Goal: Task Accomplishment & Management: Use online tool/utility

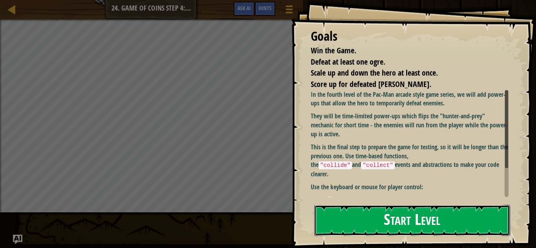
click at [377, 221] on button "Start Level" at bounding box center [412, 220] width 196 height 31
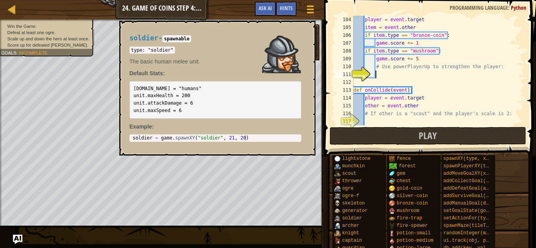
scroll to position [808, 0]
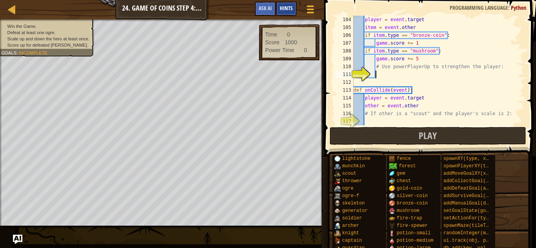
click at [281, 8] on span "Hints" at bounding box center [286, 7] width 13 height 7
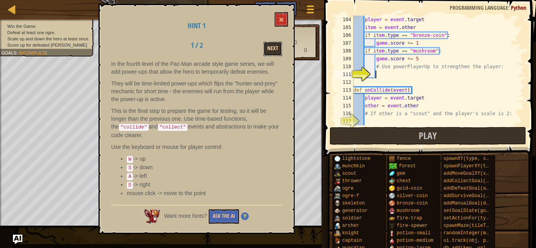
click at [276, 44] on button "Next" at bounding box center [272, 49] width 19 height 15
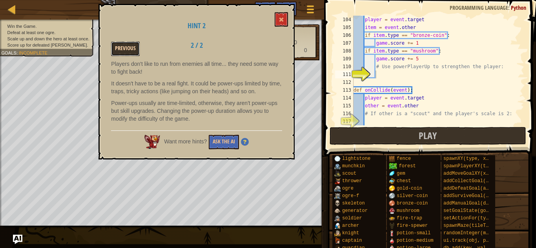
click at [133, 49] on button "Previous" at bounding box center [125, 49] width 29 height 15
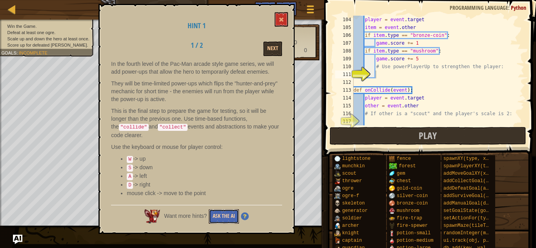
click at [216, 216] on button "Ask the AI" at bounding box center [224, 216] width 30 height 15
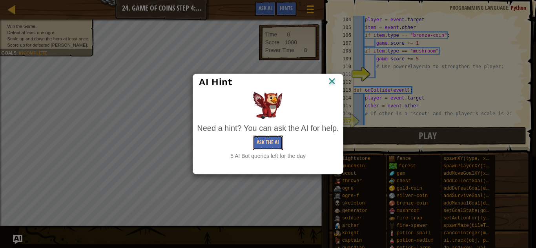
click at [264, 142] on button "Ask the AI" at bounding box center [268, 143] width 30 height 15
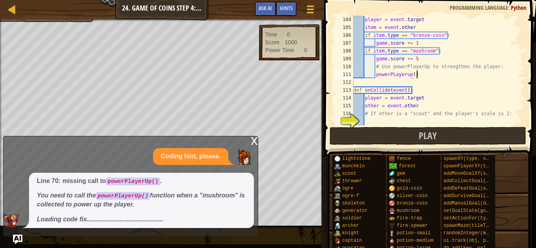
scroll to position [4, 9]
type textarea "powerPLayerup()"
type textarea "# If other is a "scout" and the player's scale is 2:"
type textarea "# Defeat the other with the defeat method:"
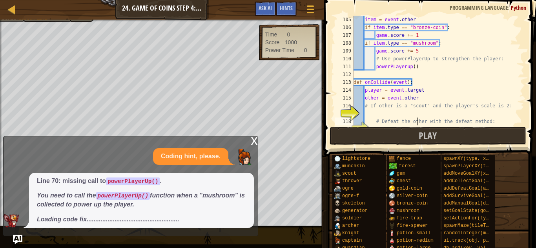
scroll to position [816, 0]
type textarea "# Defeat the other with the defeat method:"
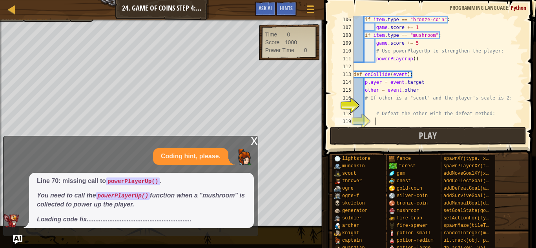
scroll to position [823, 0]
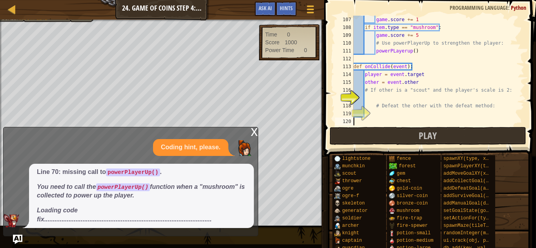
type textarea "# Assign the event handler for the player's "collide" event:"
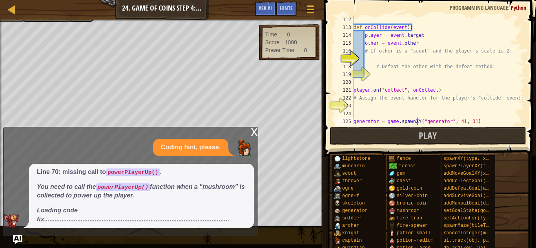
type textarea "generator.spawnDelay = 6;"
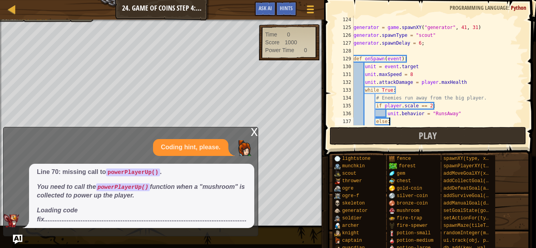
scroll to position [965, 0]
type textarea "def onSpawn(event):"
type textarea "generator = game.spawnXY("generator", 41, 31)"
type textarea "player.on("collect", onCollect)"
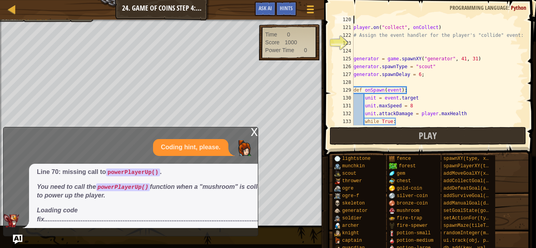
type textarea "# Defeat the other with the defeat method:"
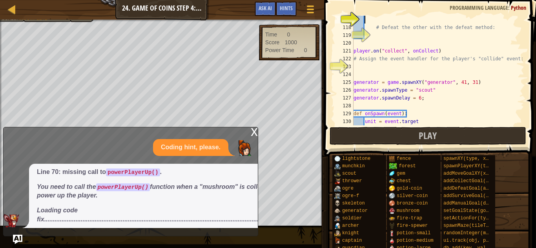
type textarea "# If other is a "scout" and the player's scale is 2:"
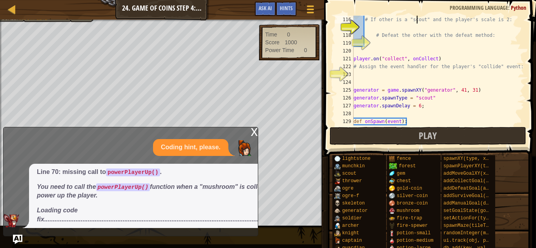
scroll to position [902, 0]
type textarea "# Defeat the other with the defeat method:"
type textarea "# Assign the event handler for the player's "collide" event:"
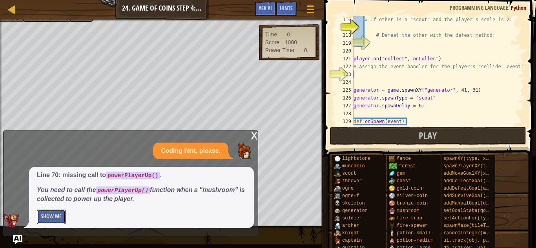
click at [55, 213] on button "Show Me" at bounding box center [51, 217] width 29 height 15
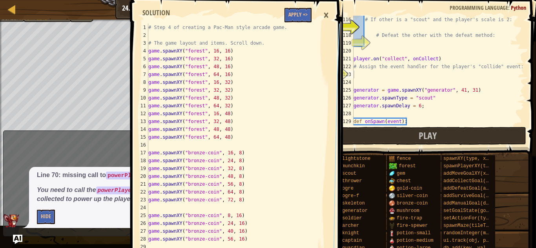
click at [262, 163] on div "# Step 4 of creating a Pac-Man style arcade game. # The game layout and items. …" at bounding box center [233, 141] width 172 height 235
type textarea "game.spawnXY("bronze-coin", 72, 8)"
type textarea "game.spawnXY("bronze-coin", 72, 16)"
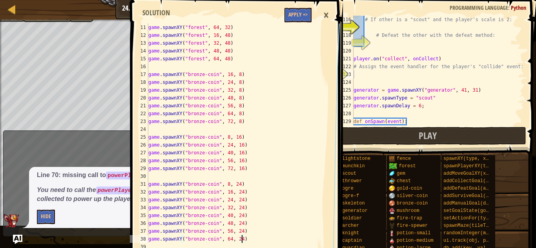
type textarea "game.spawnXY("bronze-coin", 72, 24)"
type textarea "game.spawnXY("bronze-coin", 56, 32)"
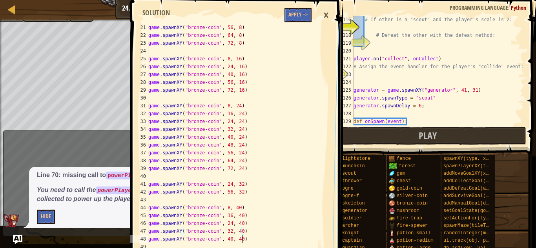
type textarea "game.spawnXY("bronze-coin", 72, 40)"
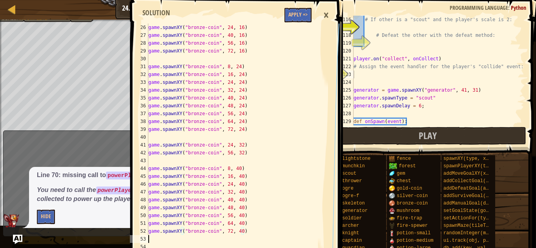
type textarea "game.spawnXY("bronze-coin", 72, 48)"
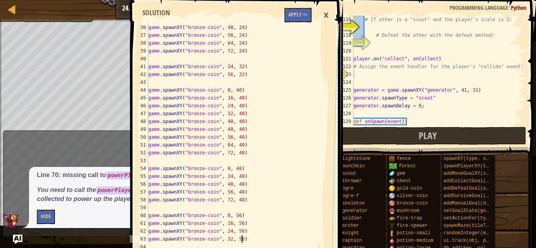
type textarea "game.spawnXY("bronze-coin", 72, 56)"
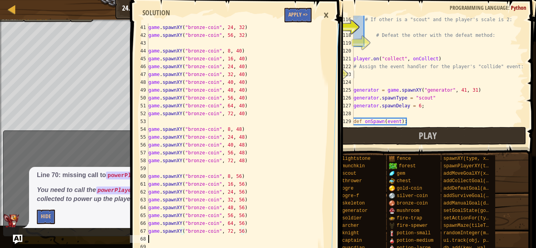
type textarea "game.spawnXY("mushroom", 40, 56)"
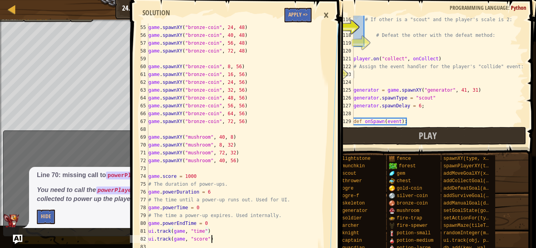
type textarea "ui.track(game, "powerTime")"
type textarea "game.addSurviveGoal();"
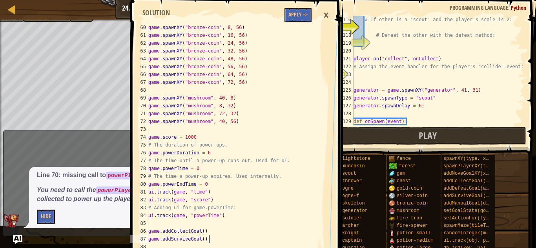
type textarea "player.maxSpeed = 30"
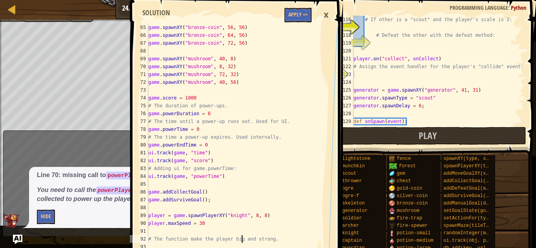
type textarea "game.powerEndTime = game.time + game.powerDuration"
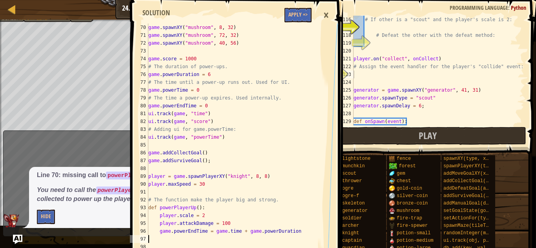
type textarea "player.attackDamage = 1"
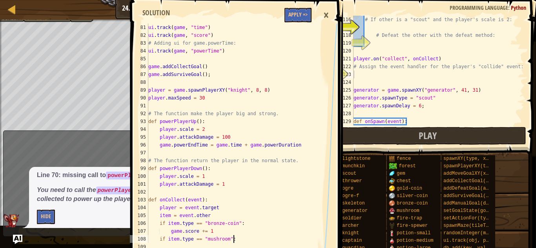
type textarea "powerPlayerUp()"
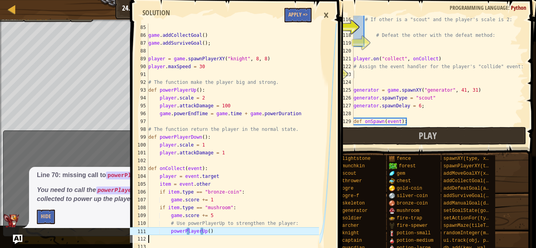
type textarea "# If other is a "scout" and the player's scale is 2:"
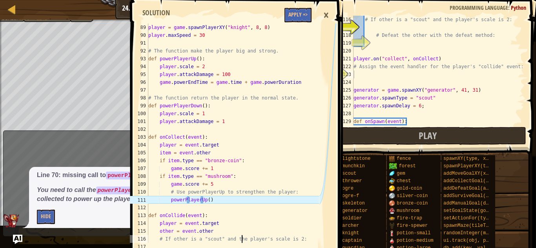
type textarea "# Defeat the other with the defeat method:"
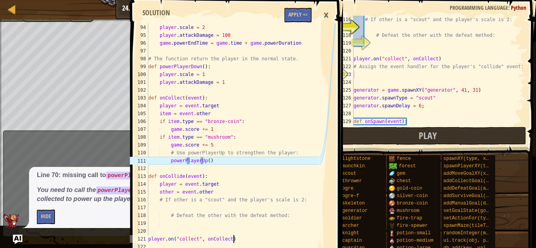
scroll to position [737, 0]
type textarea "# Assign the event handler for the player's "collide" event:"
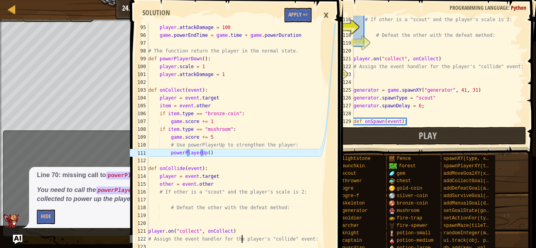
click at [386, 30] on div "# If other is a "scout" and the player's scale is 2: # Defeat the other with th…" at bounding box center [438, 78] width 172 height 125
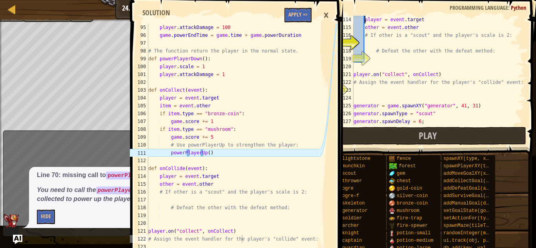
type textarea "def onCollide(event):"
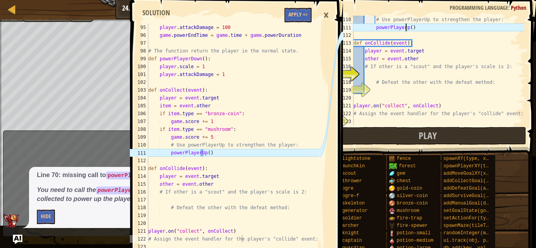
scroll to position [4, 8]
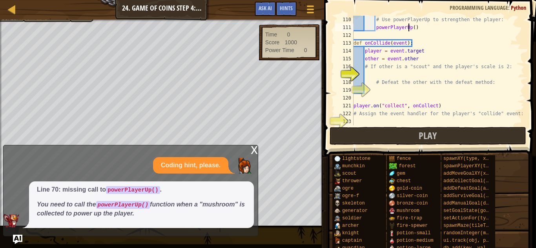
click at [251, 147] on div "x" at bounding box center [254, 149] width 7 height 8
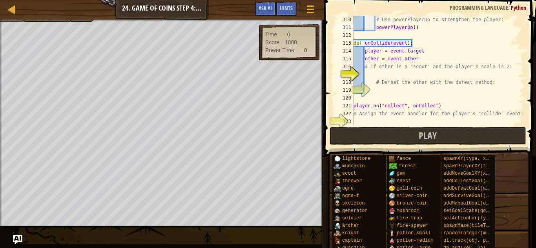
click at [369, 114] on div "# Use powerPlayerUp to strengthen the player: powerPlayerUp ( ) def onCollide (…" at bounding box center [438, 78] width 172 height 125
type textarea "# Assign the event handler for the player's "collide" event:"
click at [362, 120] on div "# Use powerPlayerUp to strengthen the player: powerPlayerUp ( ) def onCollide (…" at bounding box center [438, 78] width 172 height 125
type textarea "e"
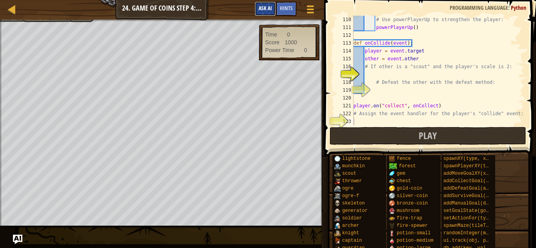
click at [261, 8] on span "Ask AI" at bounding box center [264, 7] width 13 height 7
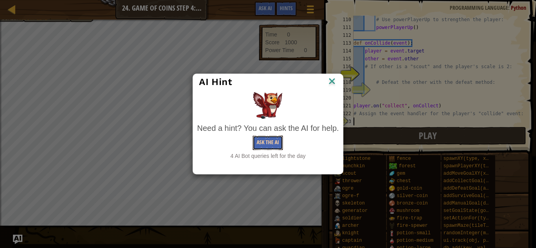
click at [271, 143] on button "Ask the AI" at bounding box center [268, 143] width 30 height 15
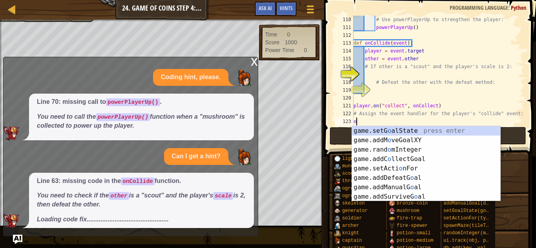
scroll to position [4, 0]
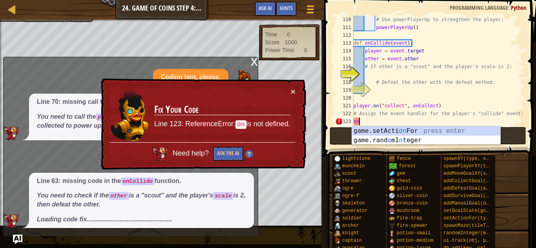
type textarea "o"
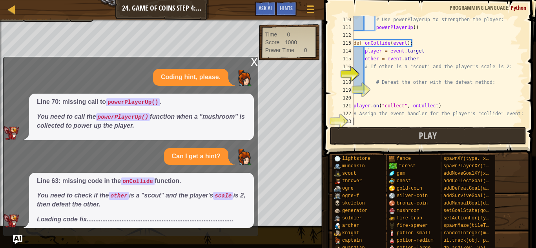
click at [426, 44] on div "# Use powerPlayerUp to strengthen the player: powerPlayerUp ( ) def onCollide (…" at bounding box center [438, 78] width 172 height 125
type textarea "def onCollide(event):"
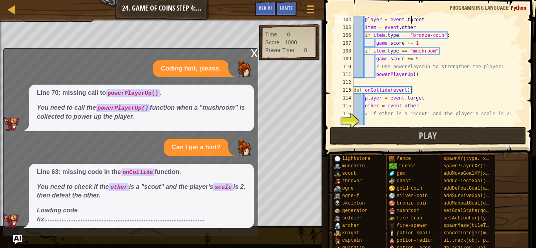
type textarea "def onCollect(event):"
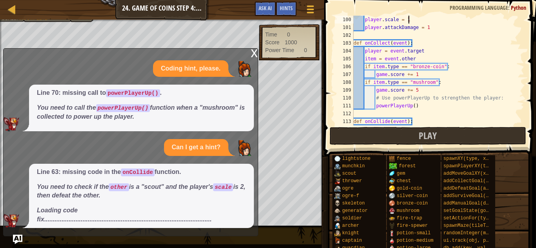
type textarea "# The function return the player in the normal state."
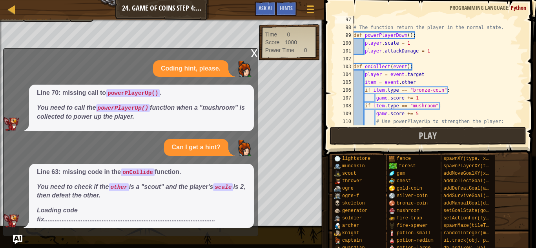
type textarea "# The function make the player big and strong."
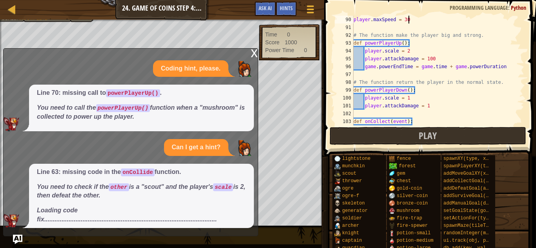
type textarea "player = game.spawnPlayerXY("knight", 8, 8)"
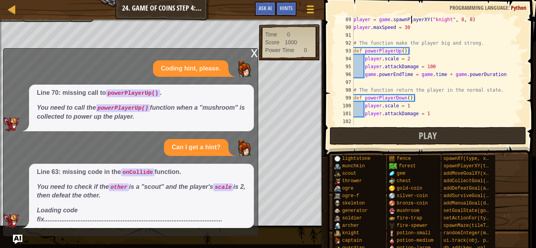
type textarea "game.addCollectGoal()"
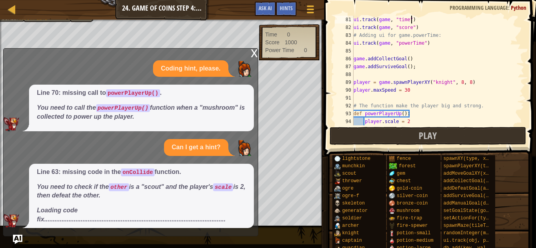
scroll to position [627, 0]
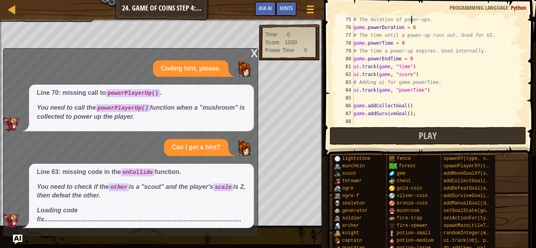
type textarea "game.score = 1000"
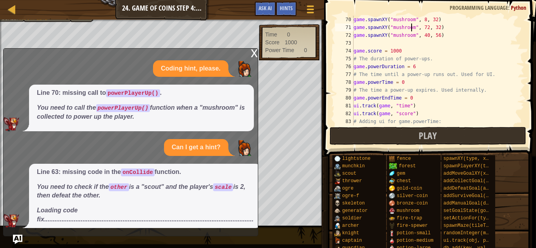
type textarea "game.spawnXY("mushroom", 40, 56)"
type textarea "ui.track(game, "powerTime")"
type textarea "game.addSurviveGoal();"
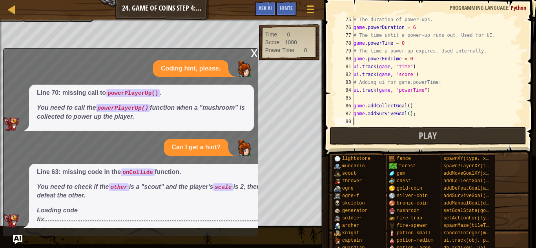
type textarea "player.maxSpeed = 30"
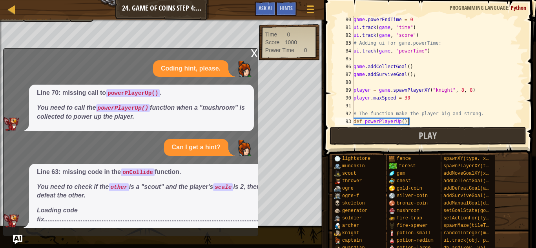
type textarea "game.powerEndTime = game.time + game.powerDuration"
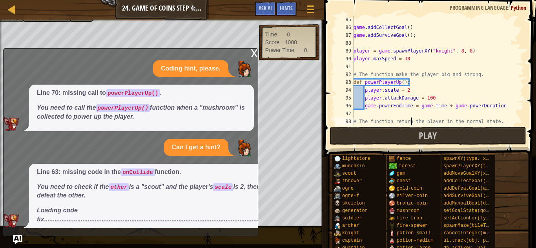
type textarea "player.attackDamage = 1"
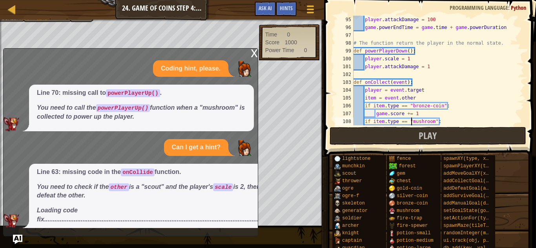
type textarea "powerPlayerUp()"
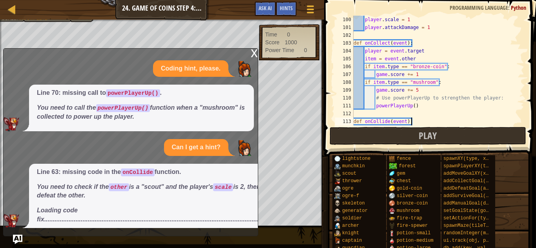
type textarea "# If other is a "scout" and the player's scale is 2:"
type textarea "# Defeat the other with the defeat method:"
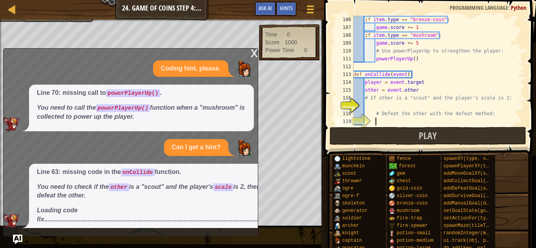
scroll to position [823, 0]
type textarea "# Defeat the other with the defeat method:"
type textarea "# If other is a "scout" and the player's scale is 2:"
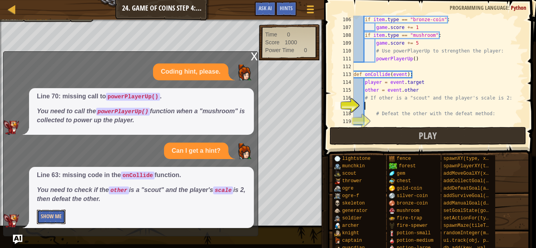
click at [46, 218] on button "Show Me" at bounding box center [51, 217] width 29 height 15
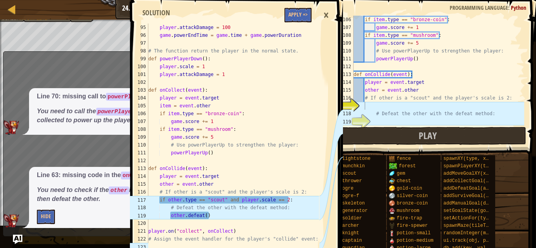
click at [368, 103] on div "if item . type == "bronze-coin" : game . score += 1 if item . type == "mushroom…" at bounding box center [438, 78] width 172 height 125
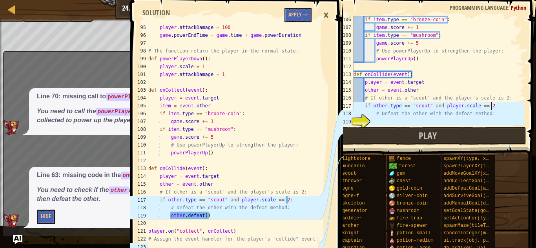
scroll to position [4, 19]
type textarea "if other.type == "scout" and player.scale == 2 :"
click at [382, 118] on div "if item . type == "bronze-coin" : game . score += 1 if item . type == "mushroom…" at bounding box center [438, 78] width 172 height 125
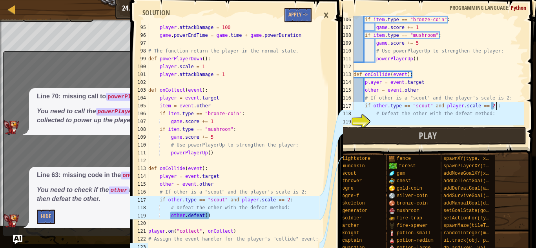
click at [495, 106] on div "if item . type == "bronze-coin" : game . score += 1 if item . type == "mushroom…" at bounding box center [438, 78] width 172 height 125
type textarea "if other.type == "scout" and player.scale == 2:"
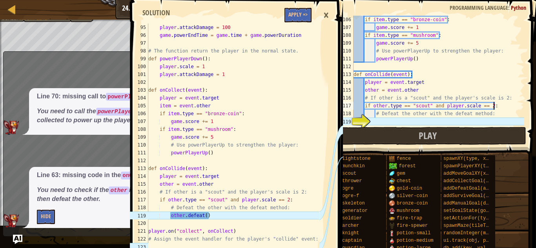
click at [415, 120] on div "if item . type == "bronze-coin" : game . score += 1 if item . type == "mushroom…" at bounding box center [438, 78] width 172 height 125
type textarea "other.defeat()"
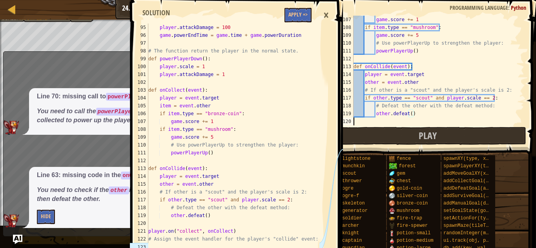
scroll to position [4, 0]
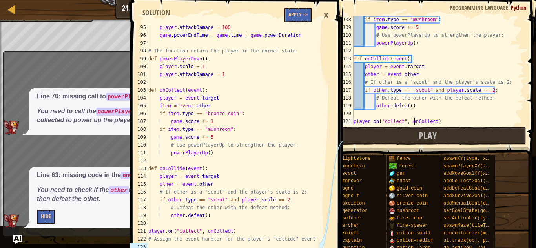
type textarea "# Assign the event handler for the player's "collide" event:"
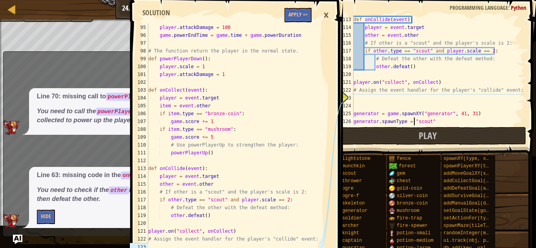
scroll to position [878, 0]
type textarea "generator = game.spawnXY("generator", 41, 31)"
click at [311, 172] on div "player . attackDamage = 100 game . powerEndTime = game . time + game . powerDur…" at bounding box center [233, 141] width 172 height 235
type textarea "other.defeat()"
type textarea "player.on("collide", onCollide)"
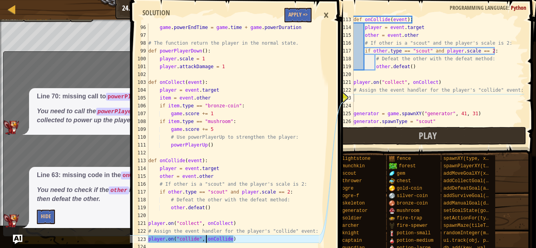
type textarea "generator.spawnDelay = 6;"
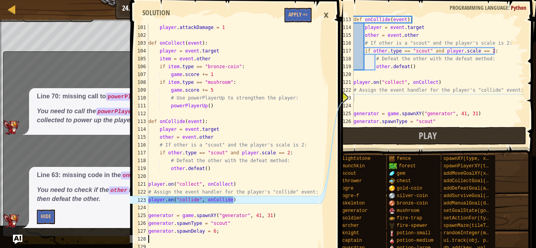
type textarea "def onSpawn(event):"
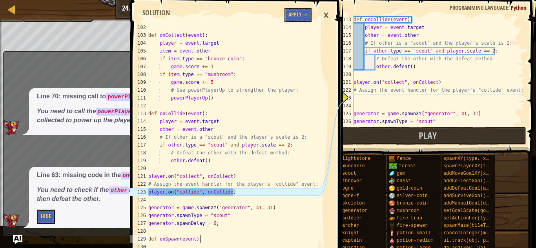
click at [367, 100] on div "def onCollide ( event ) : player = event . target other = event . other # If ot…" at bounding box center [438, 78] width 172 height 125
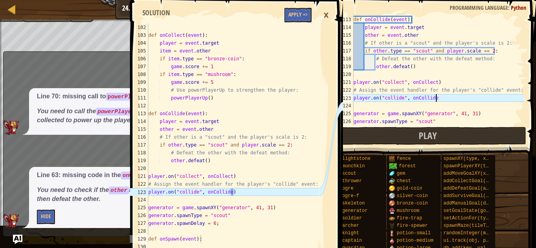
scroll to position [4, 12]
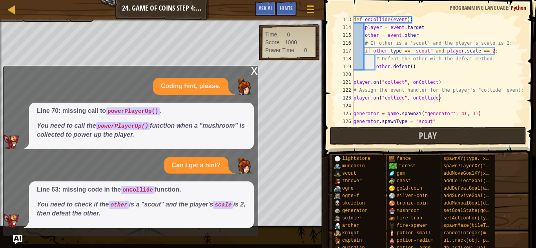
click at [257, 66] on div "x" at bounding box center [254, 70] width 7 height 8
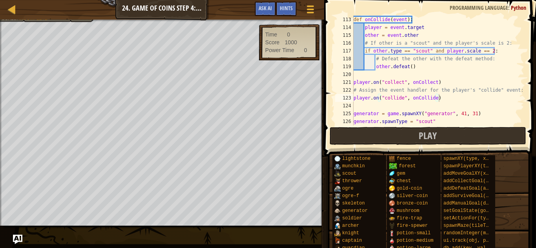
click at [463, 114] on div "def onCollide ( event ) : player = event . target other = event . other # If ot…" at bounding box center [438, 78] width 172 height 125
type textarea "generator.spawnDelay = 6;"
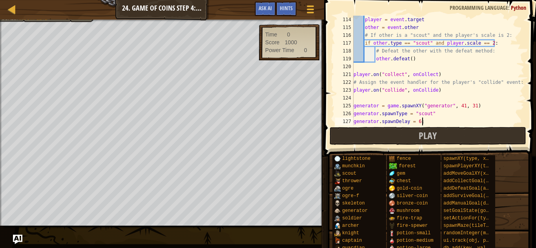
scroll to position [4, 0]
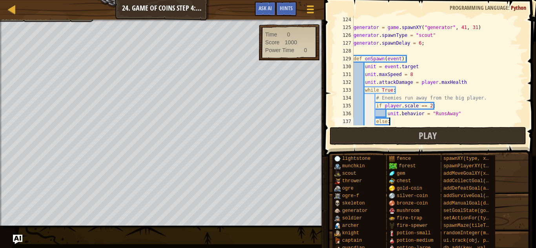
type textarea "unit.behavior = "AttacksNearest""
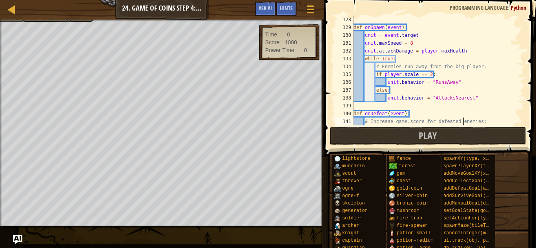
type textarea "game.score += 10"
type textarea "game.setActionFor("scout", "defeat", onDefeat)"
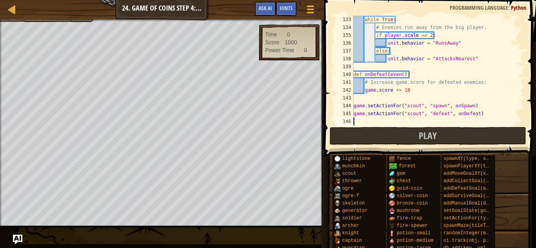
type textarea "game.score = 0"
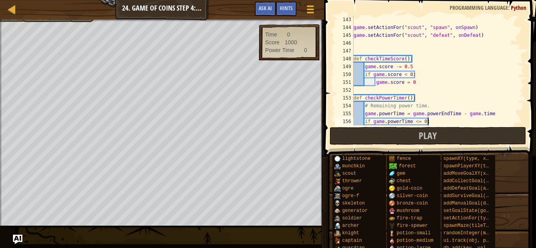
type textarea "powerPlayerDown()"
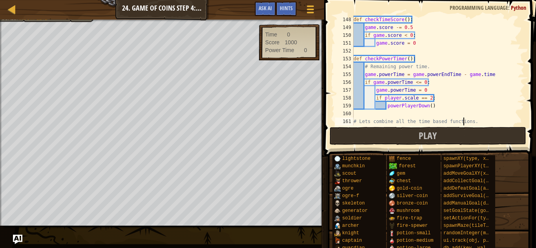
type textarea "checkPowerTimer()"
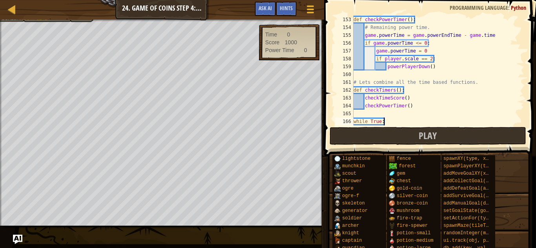
type textarea "checkTimers()"
type textarea "# Win the game."
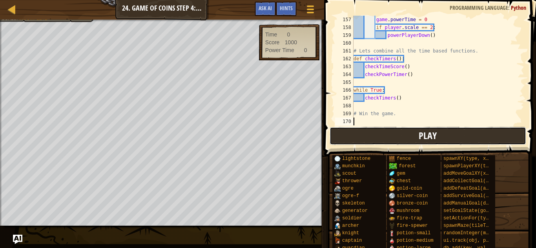
click at [459, 136] on button "Play" at bounding box center [427, 136] width 196 height 18
click at [362, 134] on button "Play" at bounding box center [427, 136] width 196 height 18
click at [393, 131] on button "Play" at bounding box center [427, 136] width 196 height 18
click at [354, 133] on button "Play" at bounding box center [427, 136] width 196 height 18
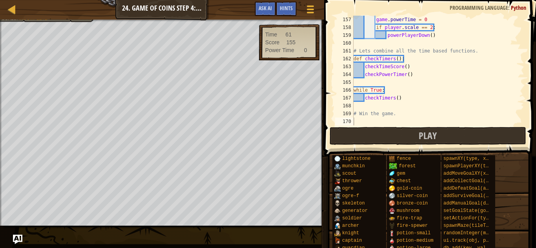
click at [34, 21] on div at bounding box center [162, 21] width 324 height 2
click at [33, 20] on div at bounding box center [162, 21] width 324 height 2
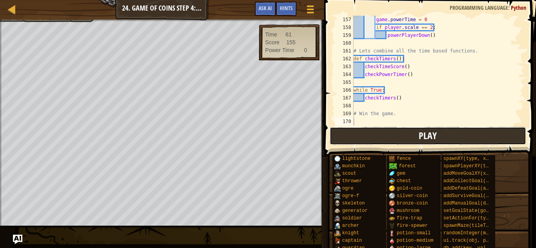
click at [336, 134] on button "Play" at bounding box center [427, 136] width 196 height 18
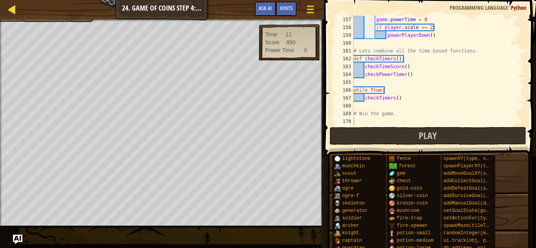
click at [17, 19] on div "Map" at bounding box center [18, 10] width 4 height 20
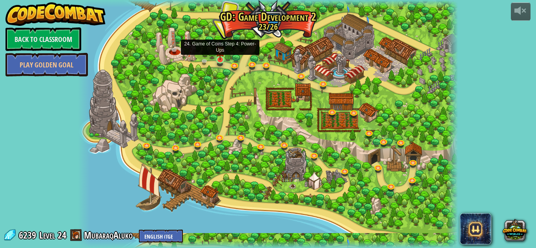
click at [221, 60] on img at bounding box center [220, 50] width 9 height 20
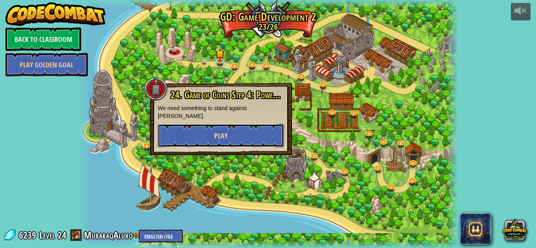
click at [230, 126] on button "Play" at bounding box center [221, 136] width 126 height 24
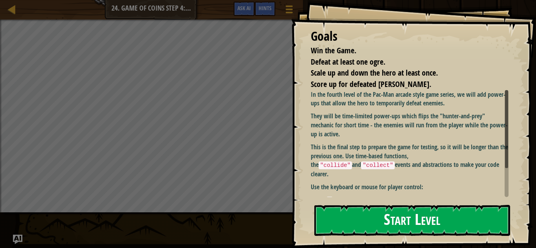
click at [415, 196] on li "W -> up" at bounding box center [417, 200] width 182 height 9
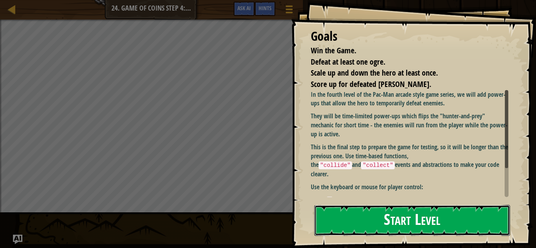
click at [405, 215] on button "Start Level" at bounding box center [412, 220] width 196 height 31
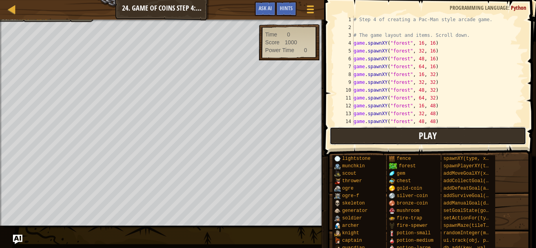
click at [351, 142] on button "Play" at bounding box center [427, 136] width 196 height 18
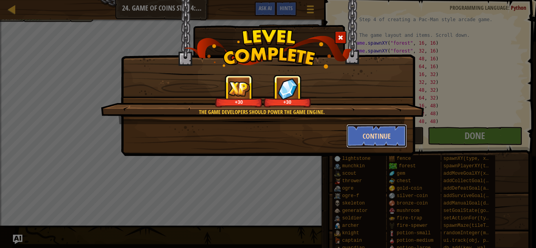
click at [356, 139] on button "Continue" at bounding box center [376, 136] width 61 height 24
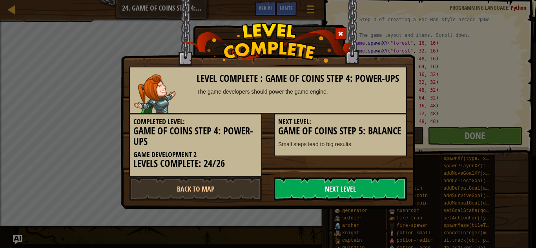
click at [336, 186] on link "Next Level" at bounding box center [340, 189] width 133 height 24
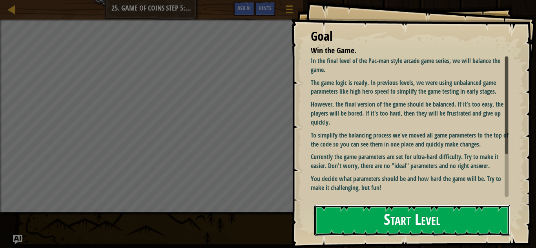
click at [364, 213] on button "Start Level" at bounding box center [412, 220] width 196 height 31
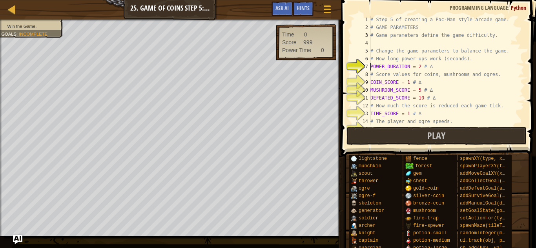
click at [411, 56] on div "# Step 5 of creating a Pac-Man style arcade game. # GAME PARAMETERS # Game para…" at bounding box center [446, 78] width 155 height 125
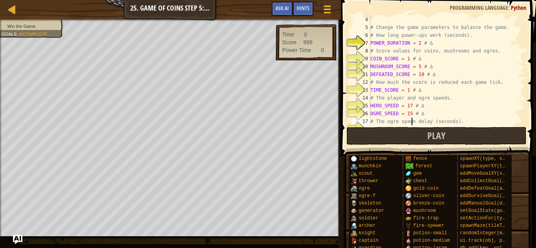
type textarea "SPAWN_DELAY = 4 # ∆"
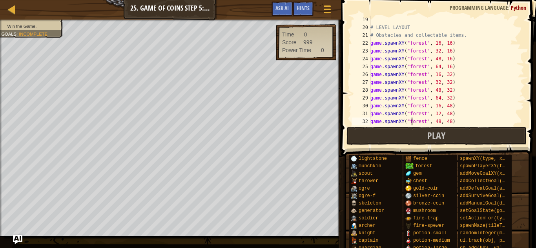
type textarea "game.spawnXY("forest", 64, 48)"
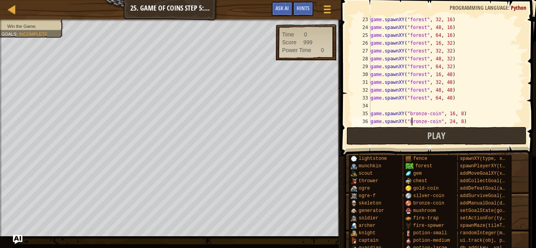
type textarea "game.spawnXY("bronze-coin", 72, 8)"
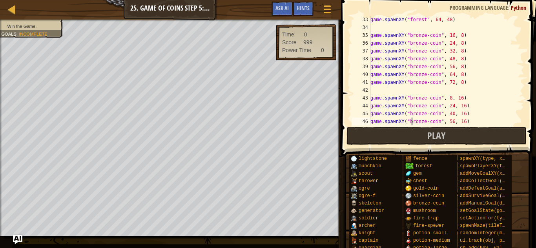
scroll to position [259, 0]
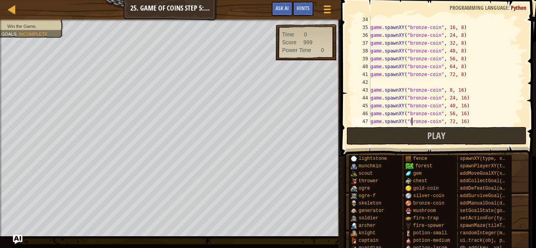
click at [430, 46] on div "game . spawnXY ( "bronze-coin" , 16 , 8 ) game . spawnXY ( "bronze-coin" , 24 ,…" at bounding box center [446, 78] width 155 height 125
type textarea "game.spawnXY("bronze-coin", 16, 8)"
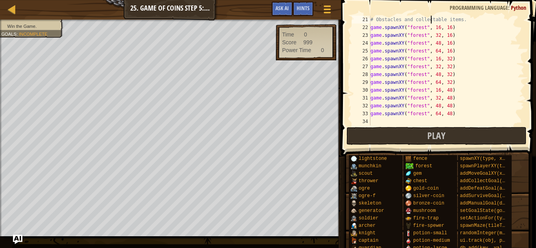
type textarea "# LEVEL LAYOUT"
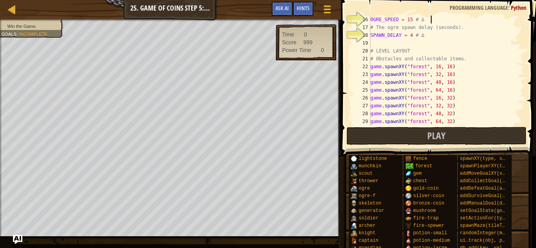
scroll to position [102, 0]
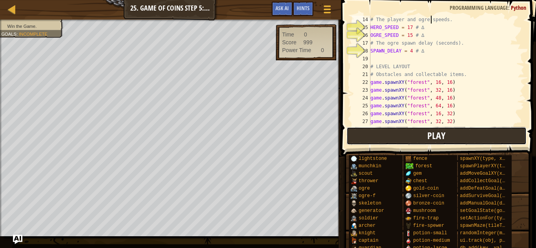
click at [421, 136] on button "Play" at bounding box center [436, 136] width 180 height 18
click at [371, 130] on button "Play" at bounding box center [436, 136] width 180 height 18
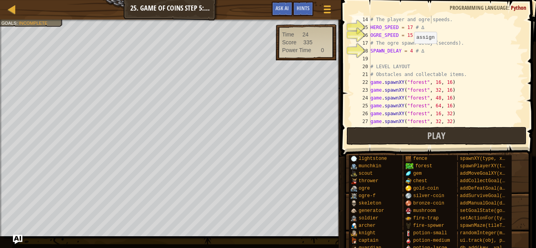
click at [412, 51] on div "# The player and ogre speeds. HERO_SPEED = 17 # ∆ OGRE_SPEED = 15 # ∆ # The ogr…" at bounding box center [446, 78] width 155 height 125
click at [413, 35] on div "# The player and ogre speeds. HERO_SPEED = 17 # ∆ OGRE_SPEED = 15 # ∆ # The ogr…" at bounding box center [446, 78] width 155 height 125
click at [412, 27] on div "# The player and ogre speeds. HERO_SPEED = 17 # ∆ OGRE_SPEED = 8 # ∆ # The ogre…" at bounding box center [446, 78] width 155 height 125
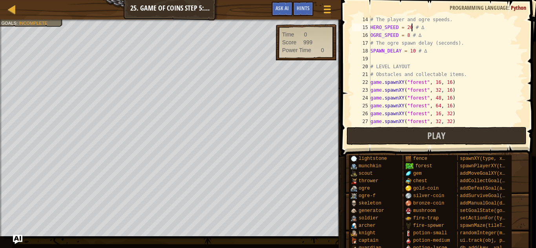
scroll to position [4, 6]
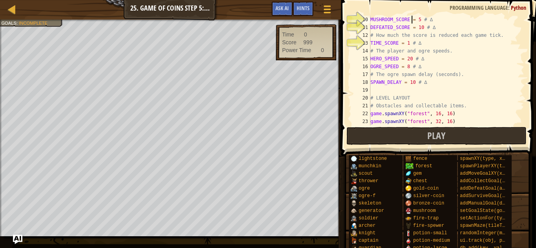
type textarea "# Change the game parameters to balance the game."
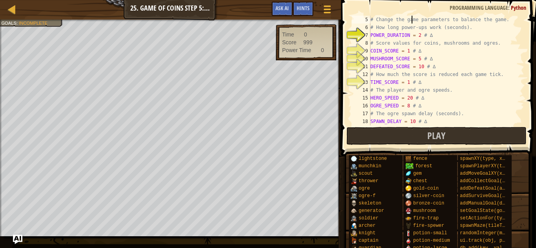
type textarea "# Game parameters define the game difficulty."
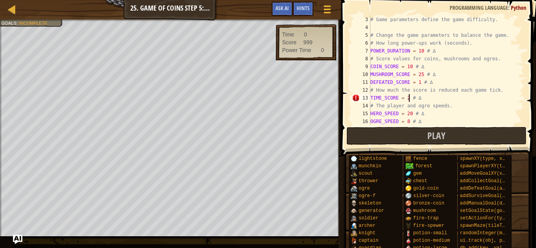
scroll to position [4, 5]
type textarea "TIME_SCORE = 2 # ∆"
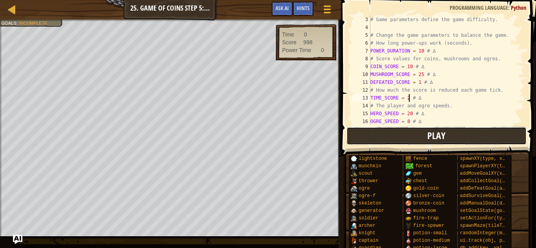
click at [462, 140] on button "Play" at bounding box center [436, 136] width 180 height 18
click at [362, 137] on button "Play" at bounding box center [436, 136] width 180 height 18
click at [373, 133] on button "Play" at bounding box center [436, 136] width 180 height 18
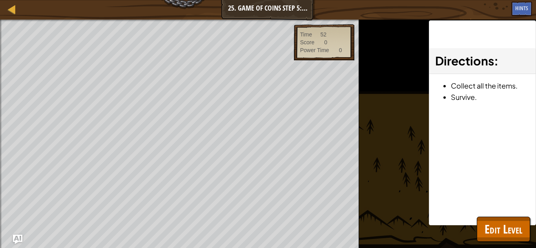
click at [371, 137] on div "Win the Game. Goals : Ran out of time Time 52 Score 0 Power Time 0 ♫ Game 75 x:…" at bounding box center [268, 134] width 536 height 229
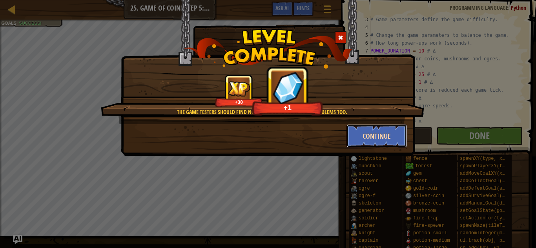
click at [386, 130] on button "Continue" at bounding box center [376, 136] width 61 height 24
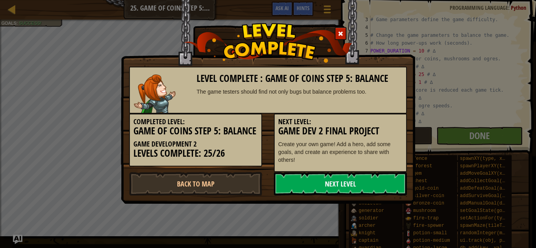
click at [340, 181] on link "Next Level" at bounding box center [340, 184] width 133 height 24
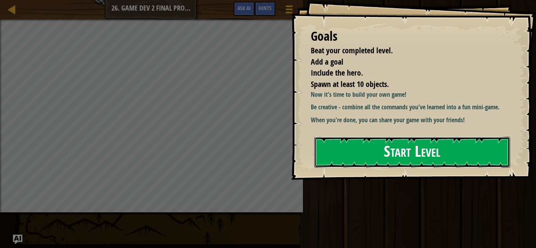
click at [364, 153] on button "Start Level" at bounding box center [412, 152] width 196 height 31
